Goal: Navigation & Orientation: Find specific page/section

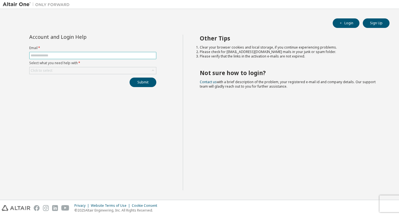
click at [84, 55] on input "text" at bounding box center [93, 55] width 124 height 4
type input "**********"
click at [81, 69] on div "Click to select" at bounding box center [93, 70] width 127 height 7
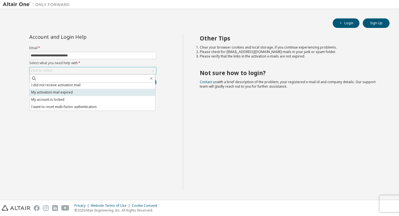
scroll to position [16, 0]
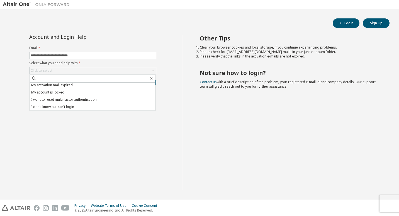
click at [75, 106] on li "I don't know but can't login" at bounding box center [92, 106] width 125 height 7
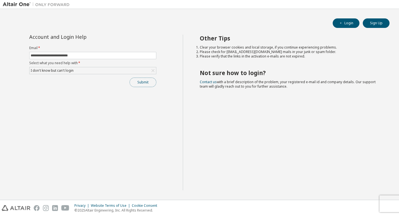
click at [143, 85] on button "Submit" at bounding box center [143, 82] width 27 height 9
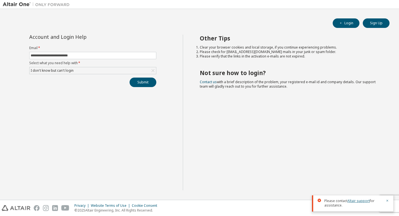
click at [352, 203] on link "Altair support" at bounding box center [359, 200] width 22 height 5
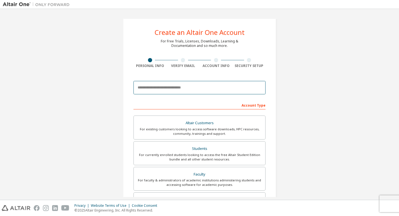
click at [169, 93] on input "email" at bounding box center [200, 87] width 132 height 13
type input "**********"
type input "******"
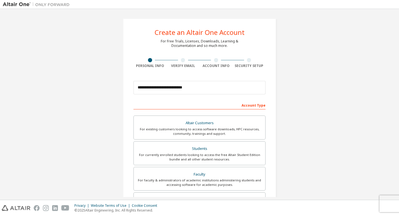
type input "***"
type input "*******"
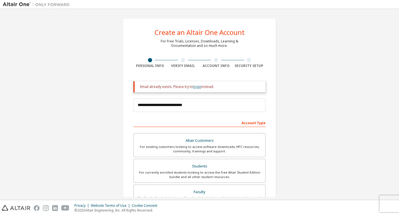
click at [197, 87] on link "login" at bounding box center [197, 86] width 8 height 5
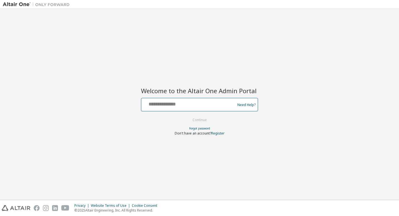
click at [185, 103] on input "text" at bounding box center [189, 103] width 91 height 8
type input "**********"
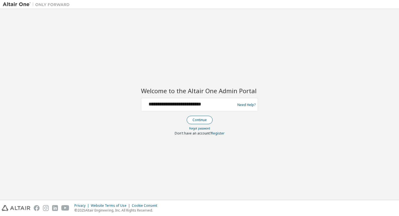
click at [195, 118] on button "Continue" at bounding box center [200, 120] width 26 height 8
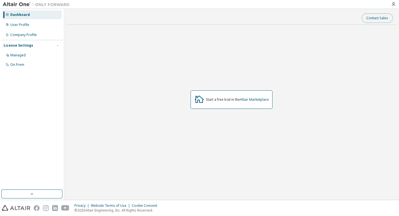
click at [374, 18] on button "Contact Sales" at bounding box center [377, 17] width 31 height 9
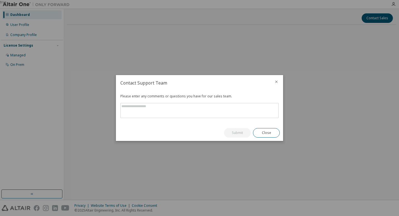
click at [277, 82] on icon "close" at bounding box center [276, 81] width 4 height 4
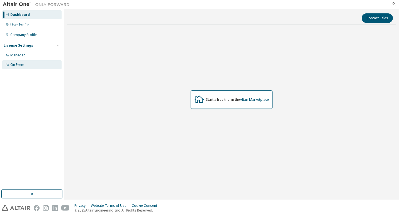
click at [21, 63] on div "On Prem" at bounding box center [17, 64] width 14 height 4
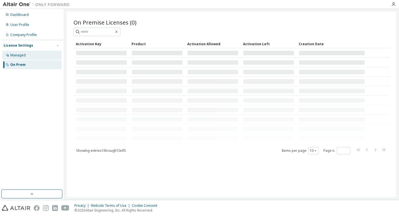
click at [23, 54] on div "Managed" at bounding box center [17, 55] width 15 height 4
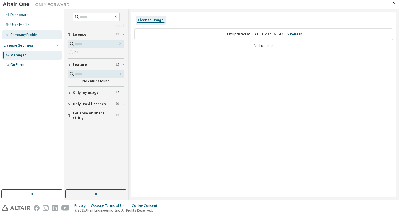
click at [28, 35] on div "Company Profile" at bounding box center [23, 35] width 26 height 4
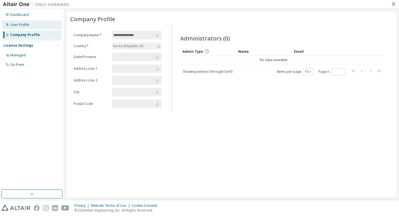
click at [28, 25] on div "User Profile" at bounding box center [19, 25] width 19 height 4
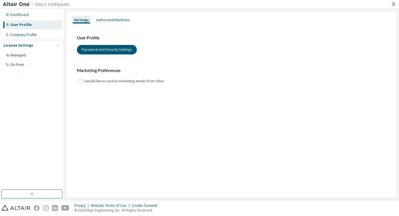
click at [27, 21] on div "User Profile" at bounding box center [31, 24] width 59 height 9
click at [25, 25] on div "User Profile" at bounding box center [20, 25] width 21 height 4
click at [26, 16] on div "Dashboard" at bounding box center [19, 15] width 18 height 4
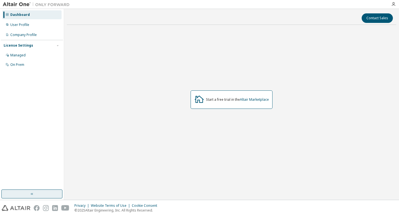
click at [32, 197] on button "button" at bounding box center [31, 193] width 61 height 9
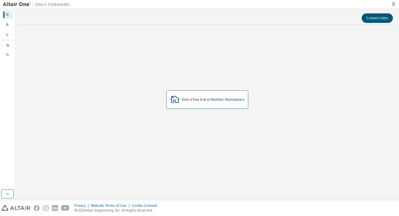
click at [23, 3] on img at bounding box center [38, 5] width 70 height 6
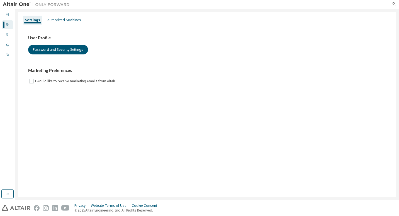
click at [42, 6] on img at bounding box center [38, 5] width 70 height 6
click at [57, 23] on div "Authorized Machines" at bounding box center [64, 20] width 38 height 9
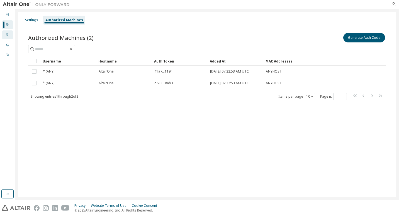
click at [9, 35] on div "Company Profile" at bounding box center [7, 34] width 11 height 9
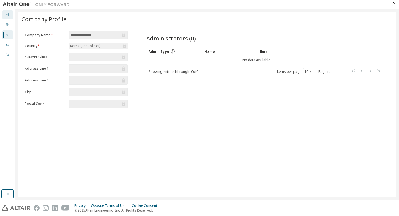
click at [8, 16] on div at bounding box center [7, 15] width 3 height 4
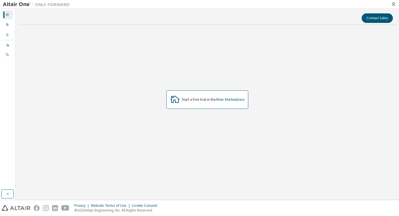
click at [183, 98] on div "Start a free trial in the Altair Marketplace" at bounding box center [213, 99] width 63 height 4
click at [170, 104] on icon at bounding box center [175, 99] width 10 height 10
click at [175, 99] on icon at bounding box center [175, 99] width 10 height 10
click at [216, 102] on div "Start a free trial in the Altair Marketplace" at bounding box center [207, 99] width 82 height 18
click at [235, 101] on link "Altair Marketplace" at bounding box center [230, 99] width 29 height 5
